Goal: Check status: Check status

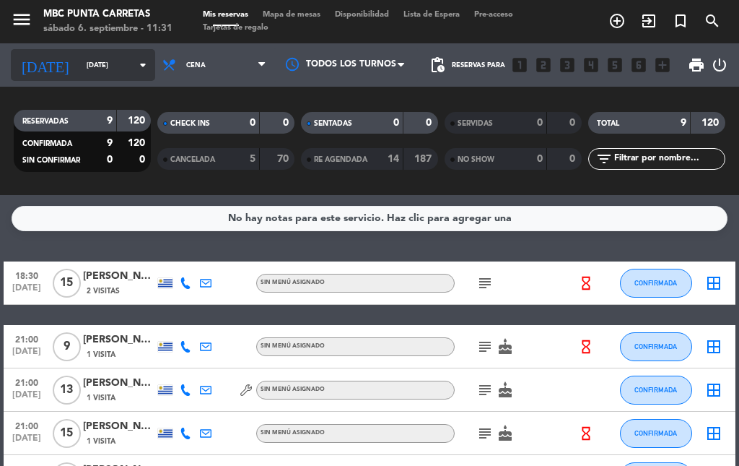
click at [134, 62] on icon "arrow_drop_down" at bounding box center [142, 64] width 17 height 17
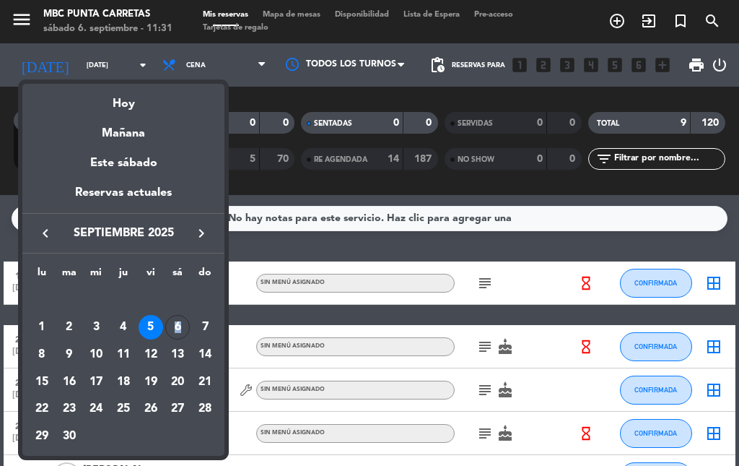
click at [177, 321] on div "6" at bounding box center [177, 327] width 25 height 25
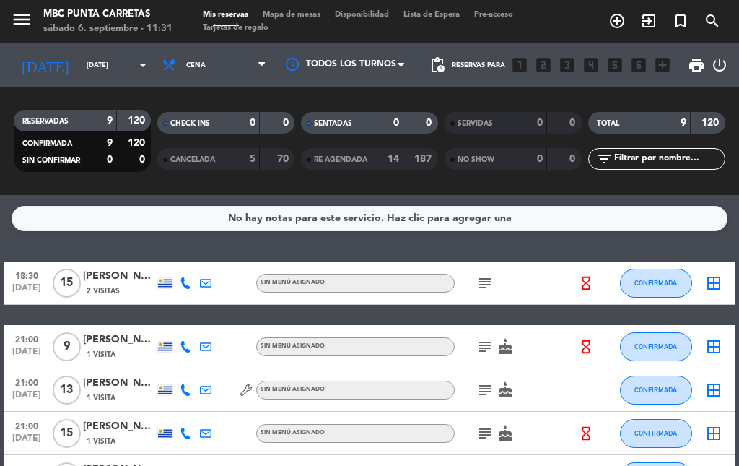
type input "[DATE]"
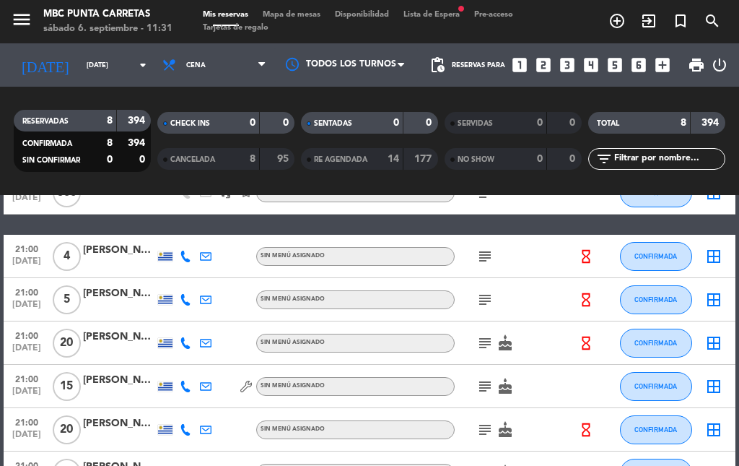
scroll to position [235, 0]
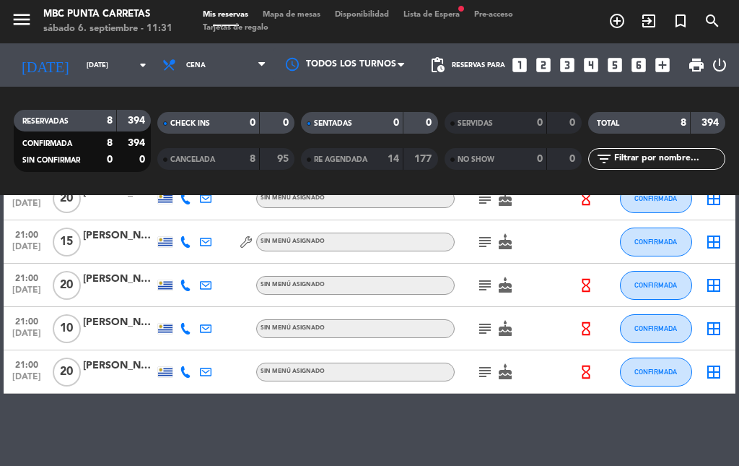
click at [478, 369] on icon "subject" at bounding box center [485, 371] width 17 height 17
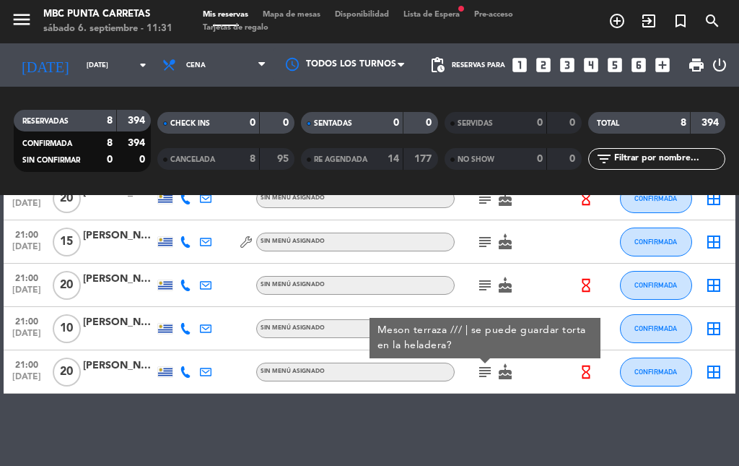
drag, startPoint x: 478, startPoint y: 369, endPoint x: 477, endPoint y: 343, distance: 26.0
click at [479, 368] on icon "subject" at bounding box center [485, 371] width 17 height 17
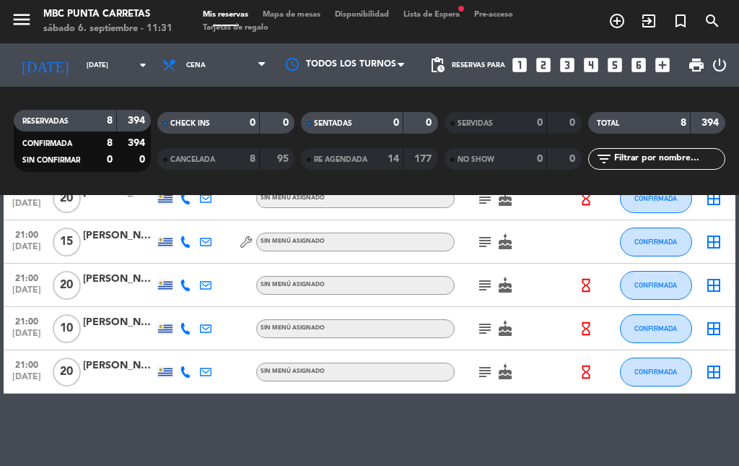
click at [486, 326] on icon "subject" at bounding box center [485, 328] width 17 height 17
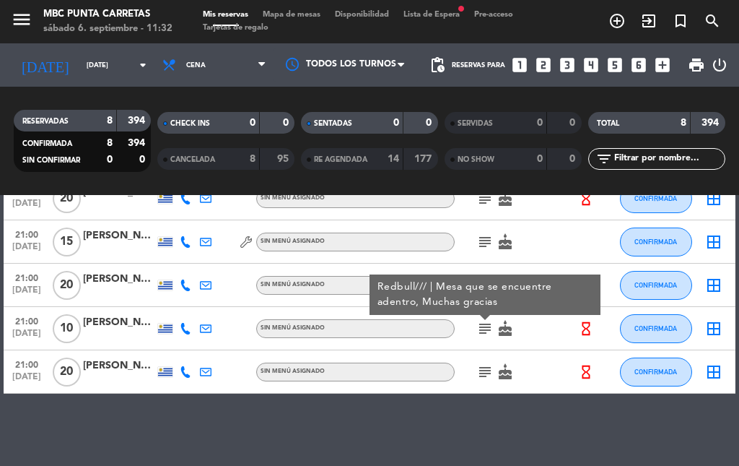
click at [486, 326] on icon "subject" at bounding box center [485, 328] width 17 height 17
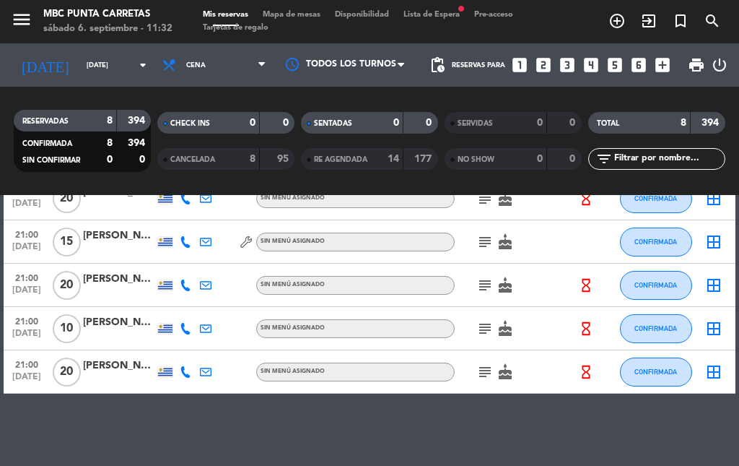
click at [494, 363] on icon "subject" at bounding box center [485, 371] width 17 height 17
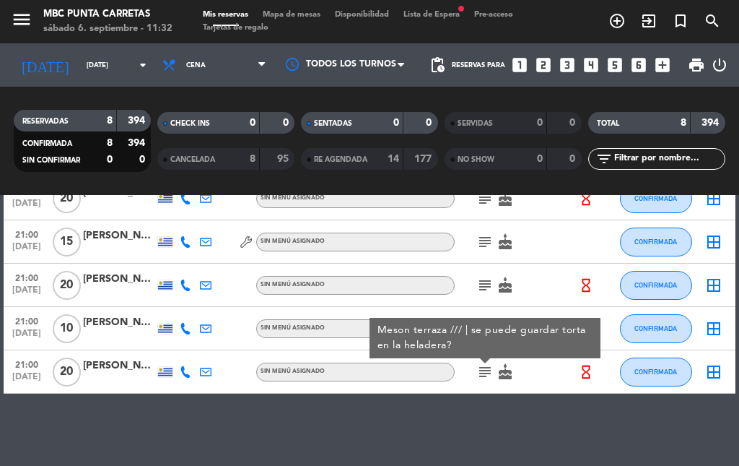
click at [485, 366] on icon "subject" at bounding box center [485, 371] width 17 height 17
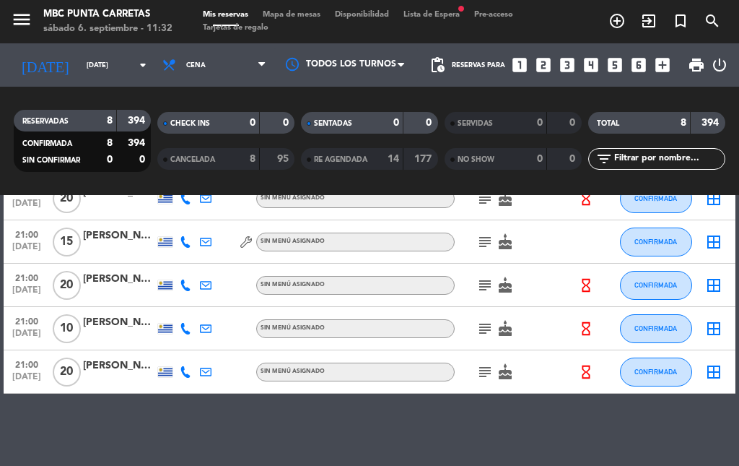
click at [485, 366] on icon "subject" at bounding box center [485, 371] width 17 height 17
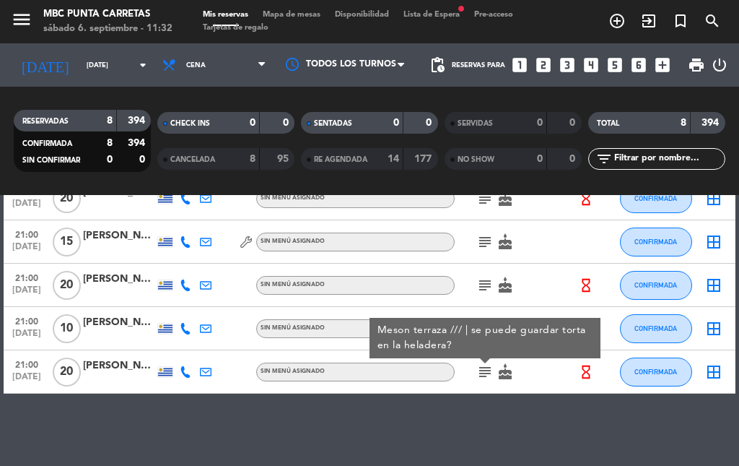
click at [485, 370] on icon "subject" at bounding box center [485, 371] width 17 height 17
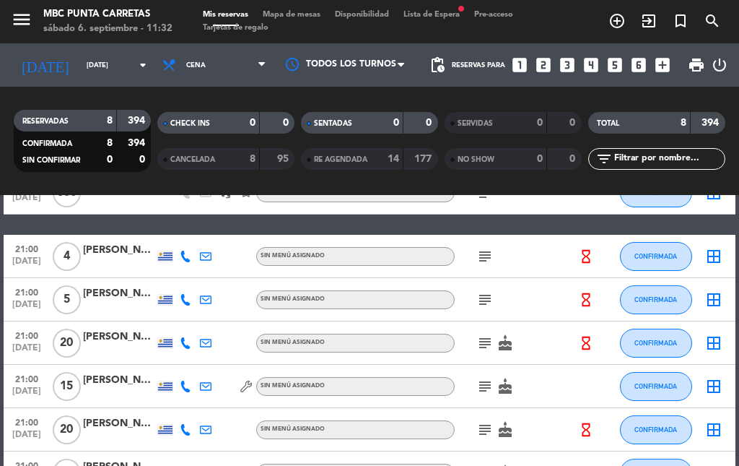
scroll to position [18, 0]
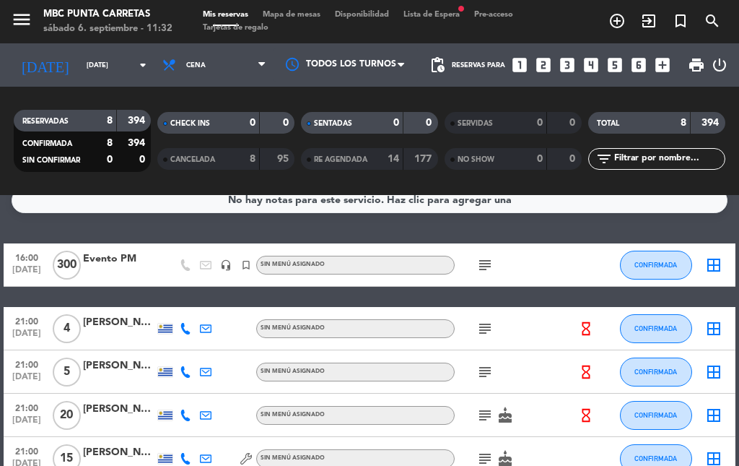
click at [485, 332] on icon "subject" at bounding box center [485, 328] width 17 height 17
click at [485, 329] on icon "subject" at bounding box center [485, 328] width 17 height 17
click at [492, 380] on icon "subject" at bounding box center [485, 371] width 17 height 17
click at [492, 376] on icon "subject" at bounding box center [485, 371] width 17 height 17
click at [485, 412] on icon "subject" at bounding box center [485, 415] width 17 height 17
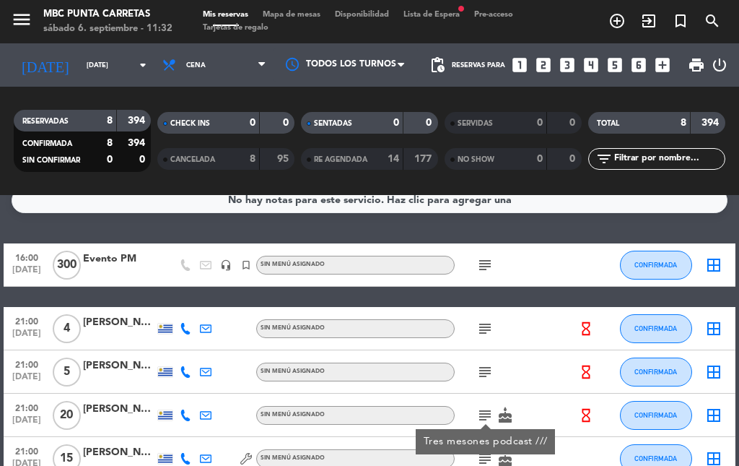
scroll to position [162, 0]
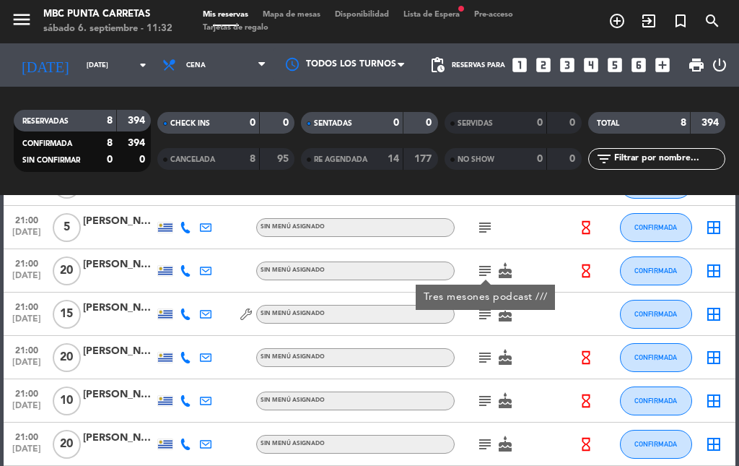
click at [485, 316] on icon "subject" at bounding box center [485, 313] width 17 height 17
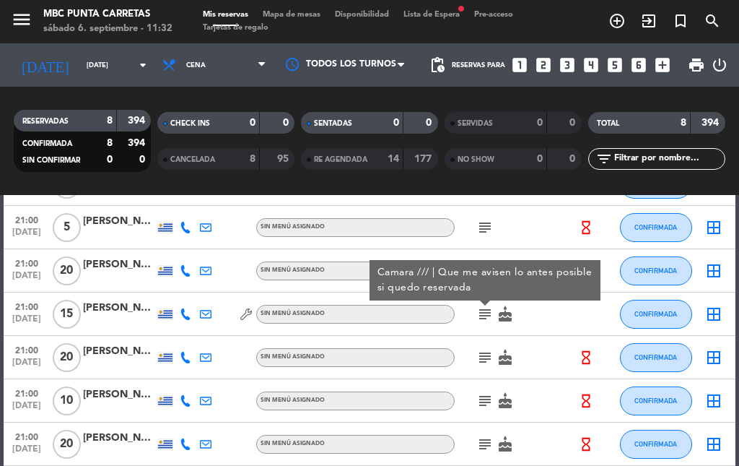
click at [485, 357] on icon "subject" at bounding box center [485, 357] width 17 height 17
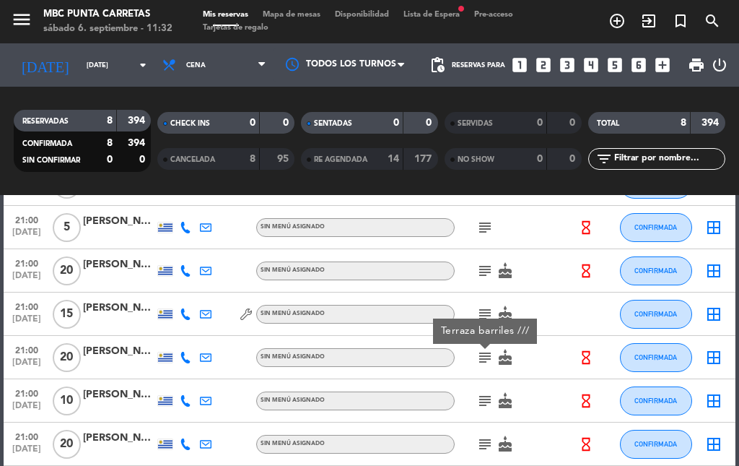
click at [484, 393] on icon "subject" at bounding box center [485, 400] width 17 height 17
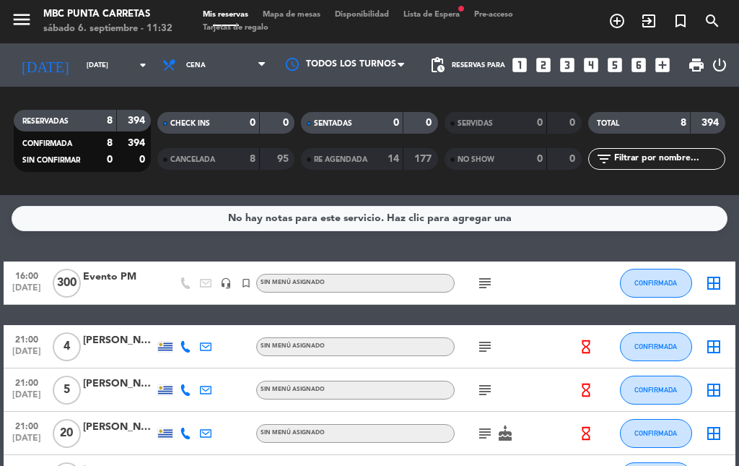
scroll to position [72, 0]
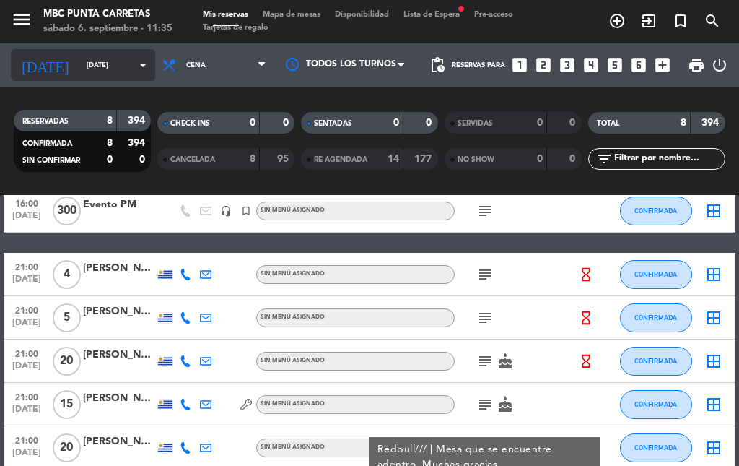
click at [115, 59] on input "[DATE]" at bounding box center [126, 65] width 95 height 22
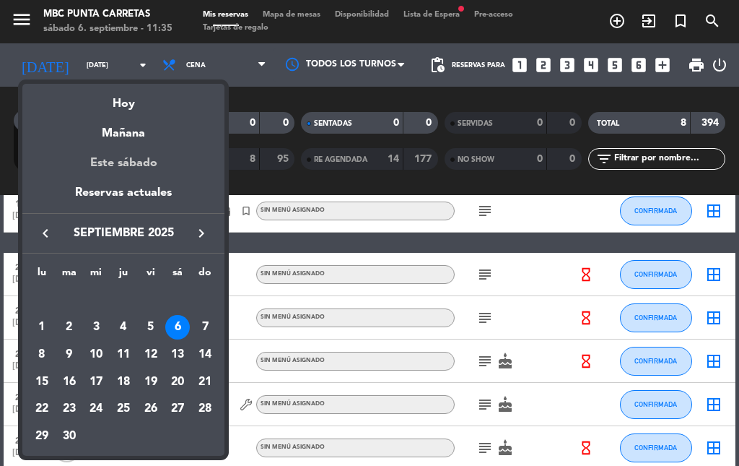
click at [142, 162] on div "Este sábado" at bounding box center [123, 163] width 202 height 40
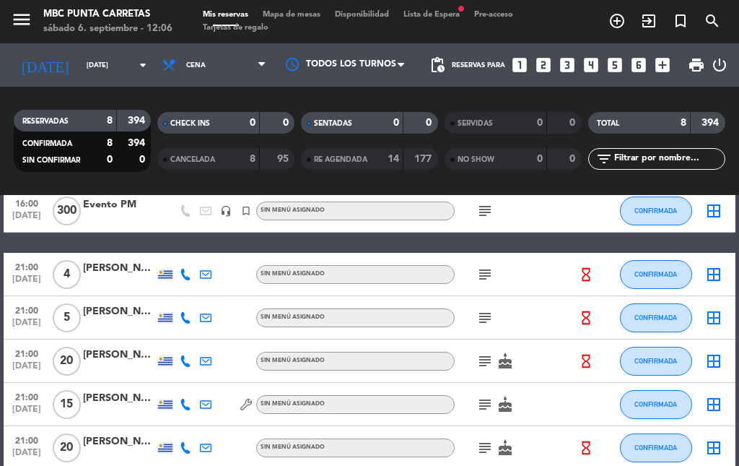
click at [483, 274] on icon "subject" at bounding box center [485, 274] width 17 height 17
click at [482, 362] on icon "subject" at bounding box center [485, 360] width 17 height 17
click at [487, 409] on icon "subject" at bounding box center [485, 404] width 17 height 17
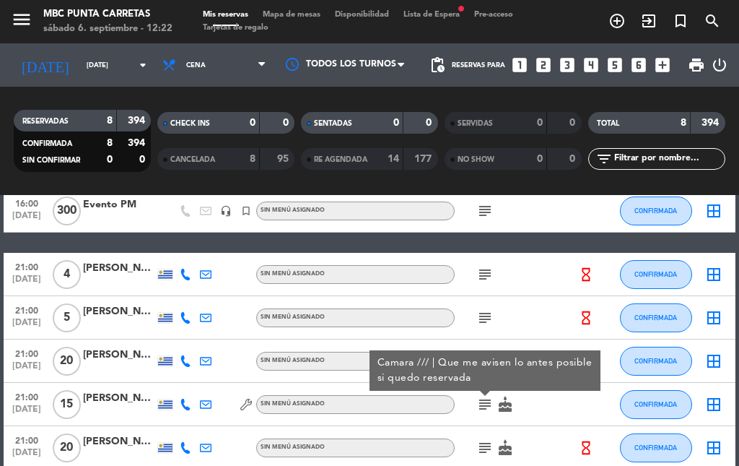
click at [492, 443] on icon "subject" at bounding box center [485, 447] width 17 height 17
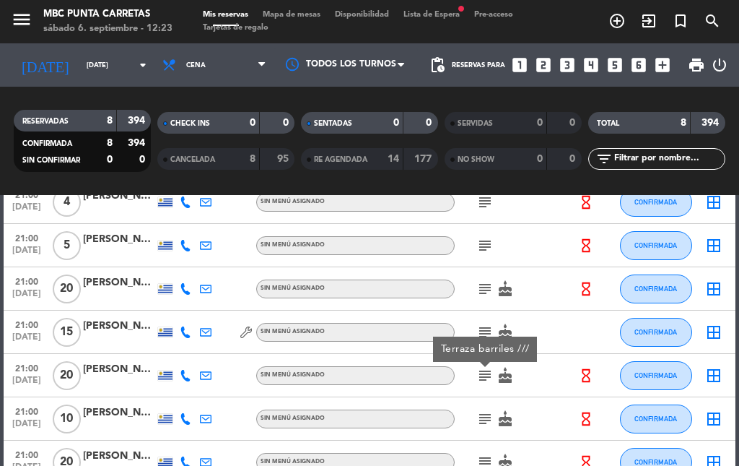
scroll to position [217, 0]
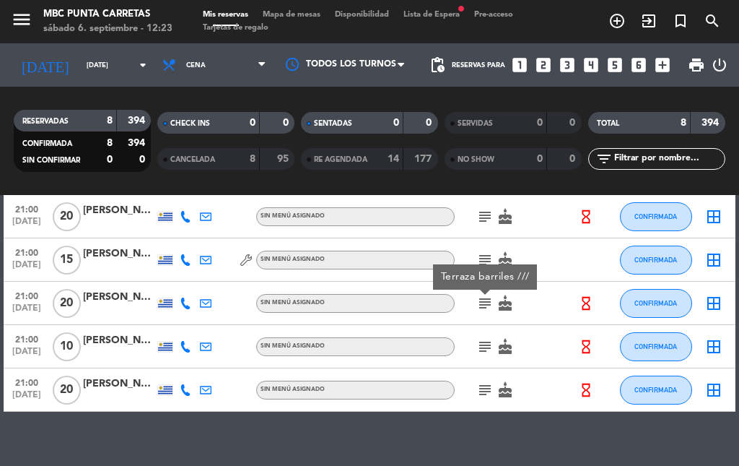
click at [488, 344] on icon "subject" at bounding box center [485, 346] width 17 height 17
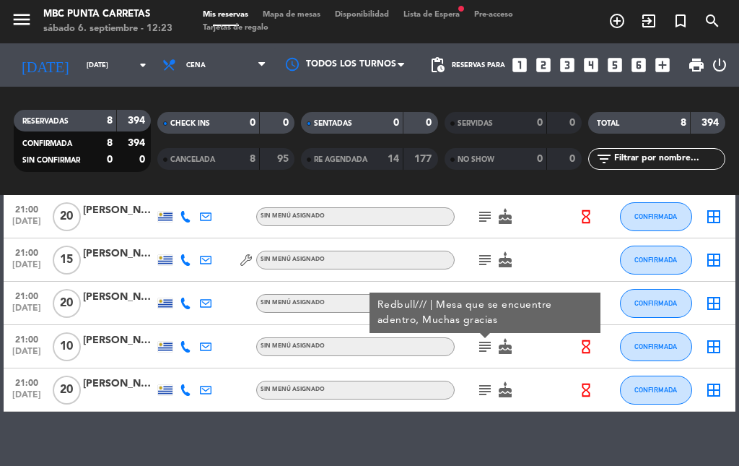
scroll to position [235, 0]
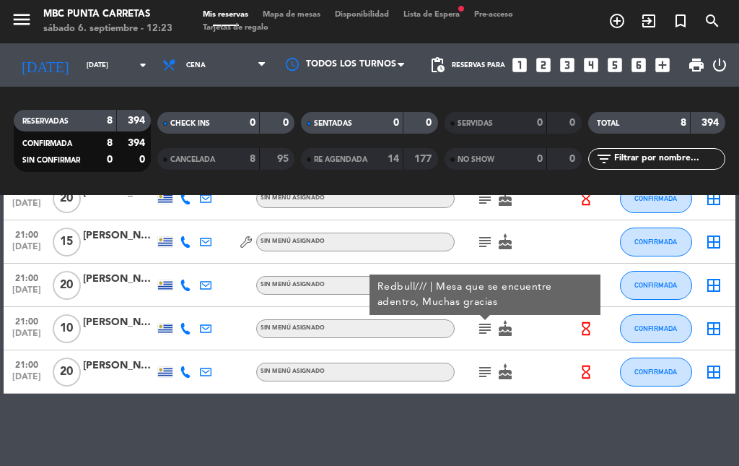
click at [482, 374] on icon "subject" at bounding box center [485, 371] width 17 height 17
